Goal: Task Accomplishment & Management: Manage account settings

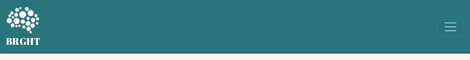
click at [24, 21] on icon at bounding box center [22, 20] width 33 height 26
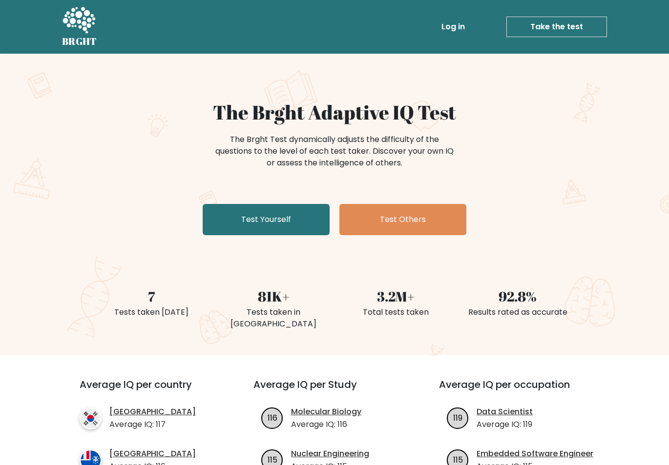
click at [460, 27] on link "Log in" at bounding box center [453, 27] width 31 height 20
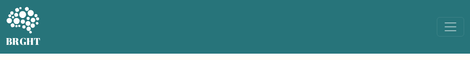
scroll to position [163, 0]
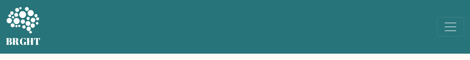
scroll to position [163, 0]
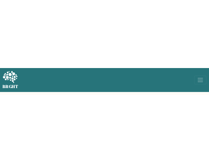
scroll to position [163, 0]
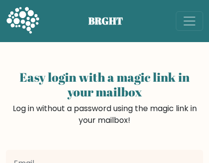
scroll to position [149, 0]
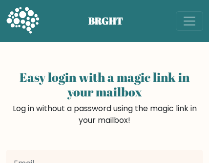
scroll to position [149, 0]
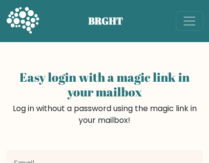
scroll to position [149, 0]
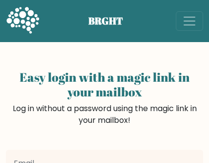
scroll to position [149, 0]
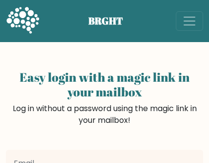
scroll to position [149, 0]
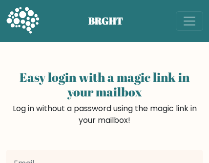
scroll to position [149, 0]
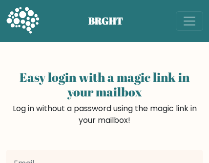
scroll to position [149, 0]
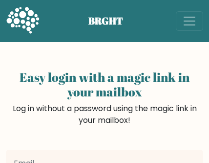
scroll to position [149, 0]
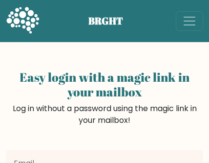
scroll to position [149, 0]
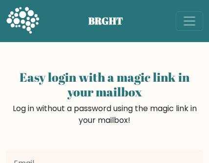
scroll to position [149, 0]
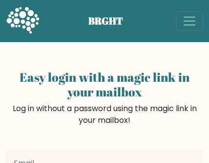
scroll to position [149, 0]
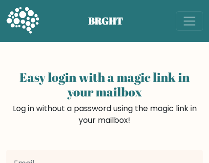
scroll to position [149, 0]
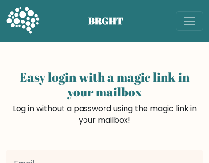
scroll to position [149, 0]
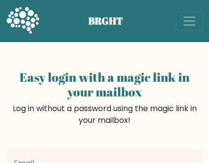
scroll to position [149, 0]
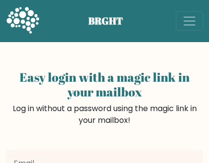
scroll to position [149, 0]
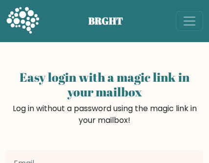
scroll to position [149, 0]
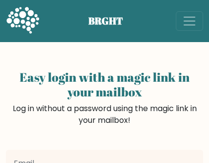
scroll to position [149, 0]
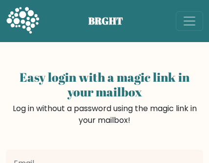
scroll to position [149, 0]
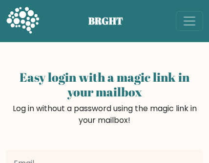
scroll to position [149, 0]
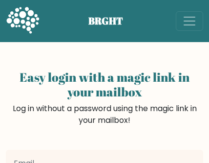
scroll to position [149, 0]
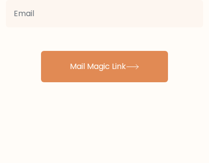
click at [41, 10] on input "email" at bounding box center [104, 13] width 197 height 27
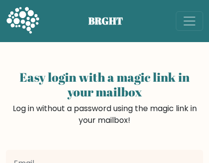
scroll to position [149, 0]
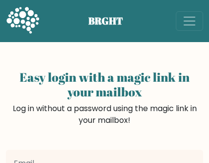
scroll to position [149, 0]
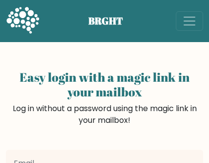
scroll to position [149, 0]
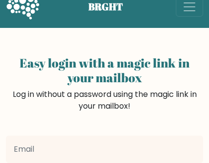
scroll to position [14, 0]
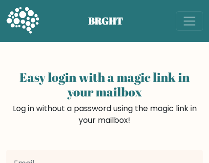
scroll to position [14, 0]
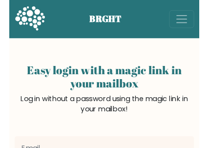
scroll to position [14, 0]
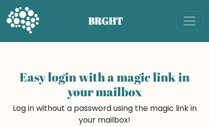
scroll to position [100, 0]
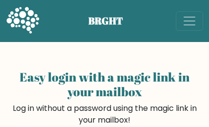
scroll to position [63, 0]
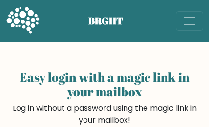
scroll to position [63, 0]
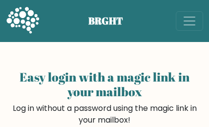
scroll to position [63, 0]
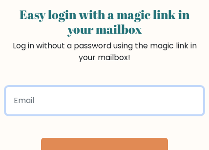
scroll to position [63, 0]
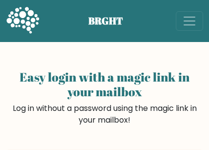
scroll to position [63, 0]
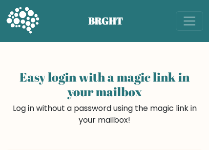
scroll to position [27, 0]
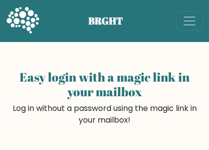
scroll to position [27, 0]
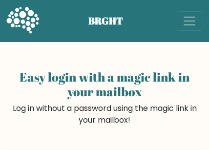
scroll to position [27, 0]
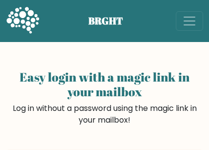
scroll to position [27, 0]
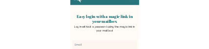
scroll to position [27, 0]
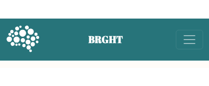
scroll to position [139, 0]
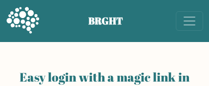
scroll to position [139, 0]
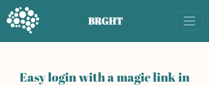
scroll to position [139, 0]
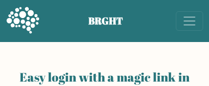
scroll to position [139, 0]
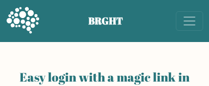
scroll to position [139, 0]
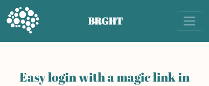
scroll to position [139, 0]
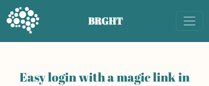
scroll to position [139, 0]
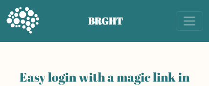
scroll to position [139, 0]
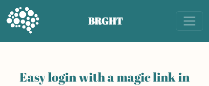
scroll to position [139, 0]
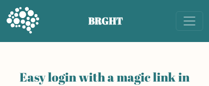
scroll to position [139, 0]
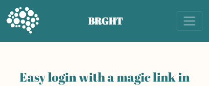
scroll to position [139, 0]
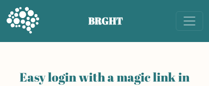
scroll to position [139, 0]
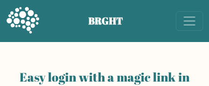
scroll to position [139, 0]
